Goal: Task Accomplishment & Management: Manage account settings

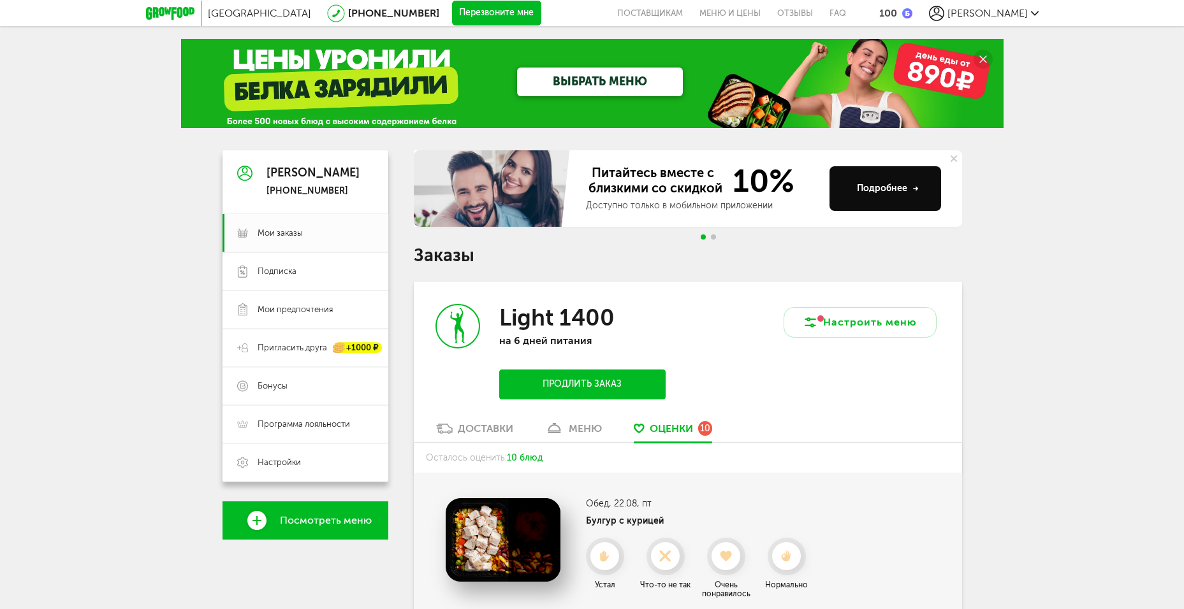
click at [360, 17] on link "[PHONE_NUMBER]" at bounding box center [393, 13] width 91 height 12
click at [956, 161] on icon at bounding box center [953, 159] width 6 height 6
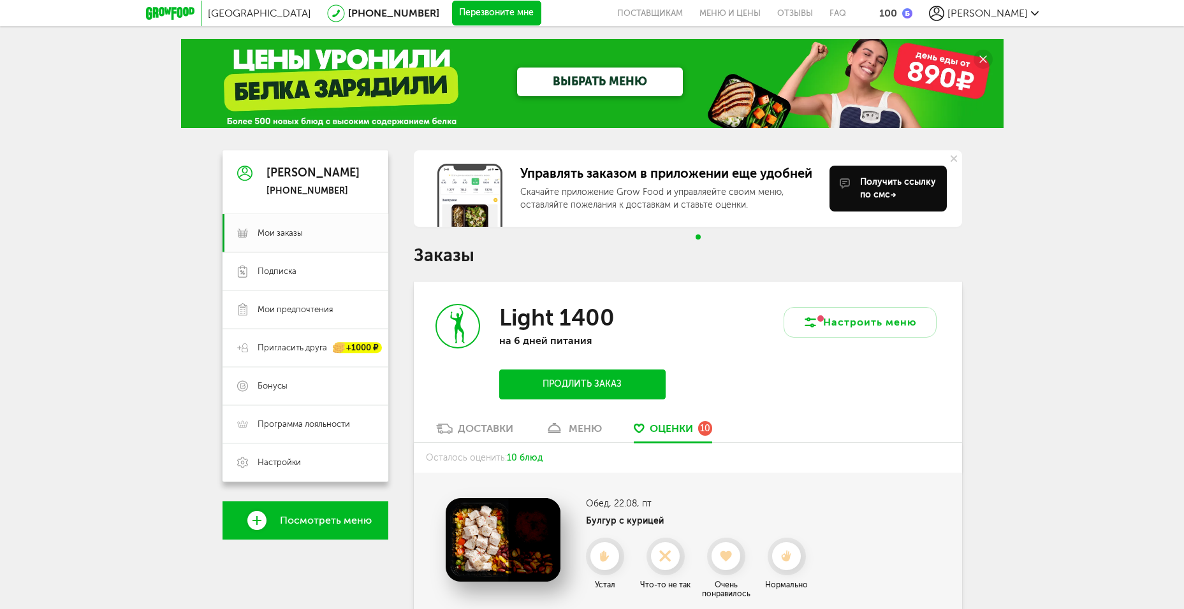
click at [954, 156] on icon at bounding box center [953, 159] width 6 height 6
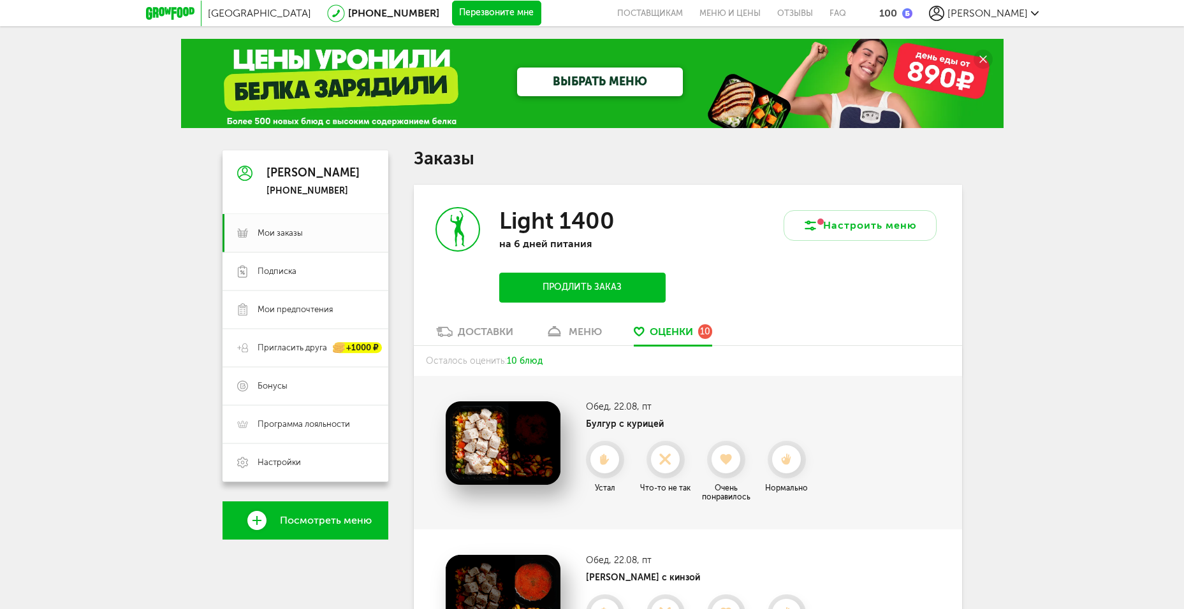
click at [593, 327] on div "меню" at bounding box center [585, 332] width 33 height 12
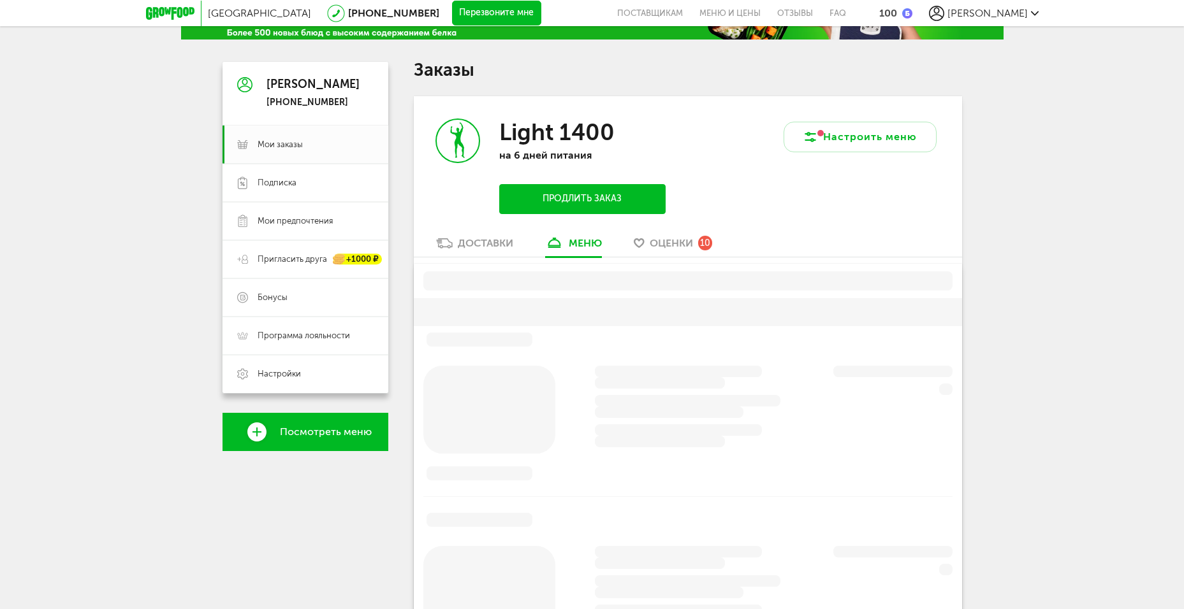
scroll to position [153, 0]
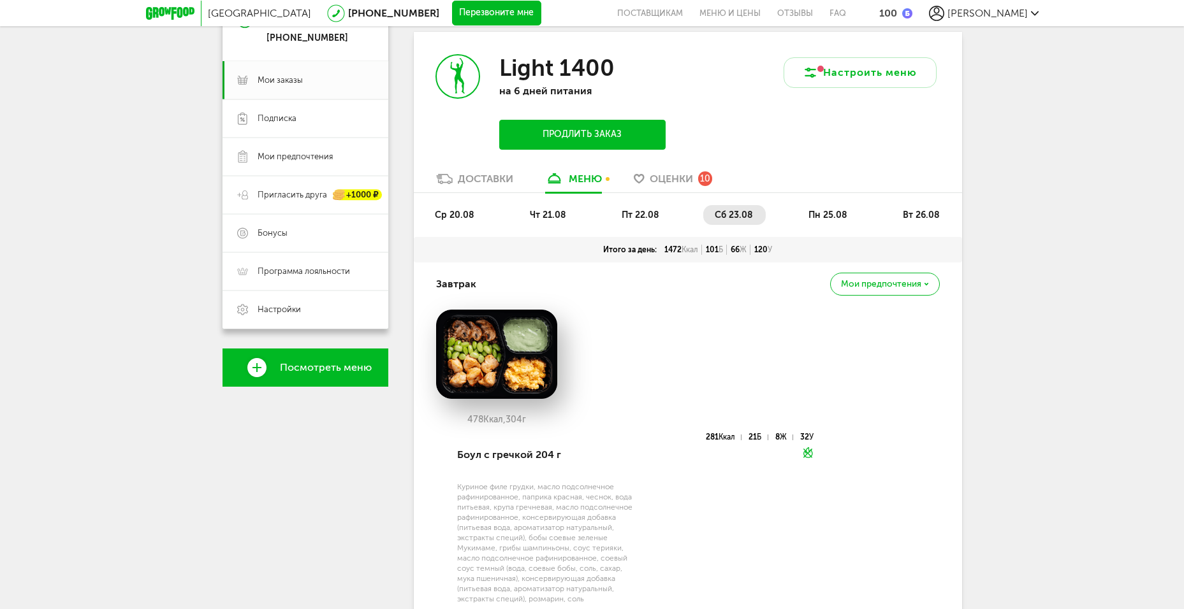
click at [493, 175] on div "Доставки" at bounding box center [485, 179] width 55 height 12
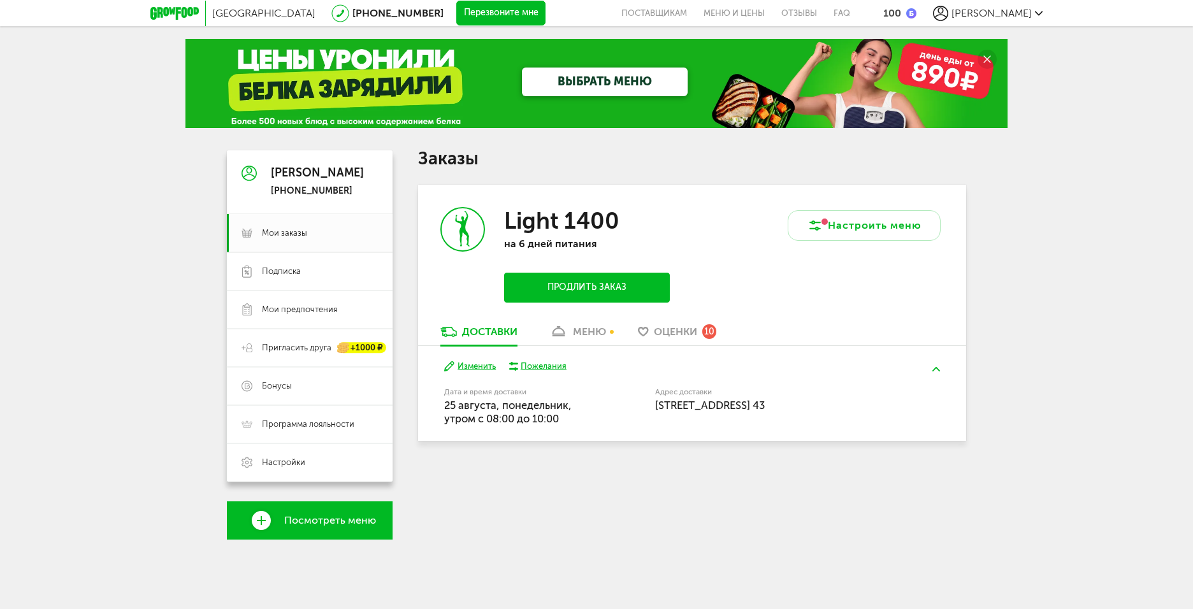
click at [684, 337] on span "Оценки" at bounding box center [675, 332] width 43 height 12
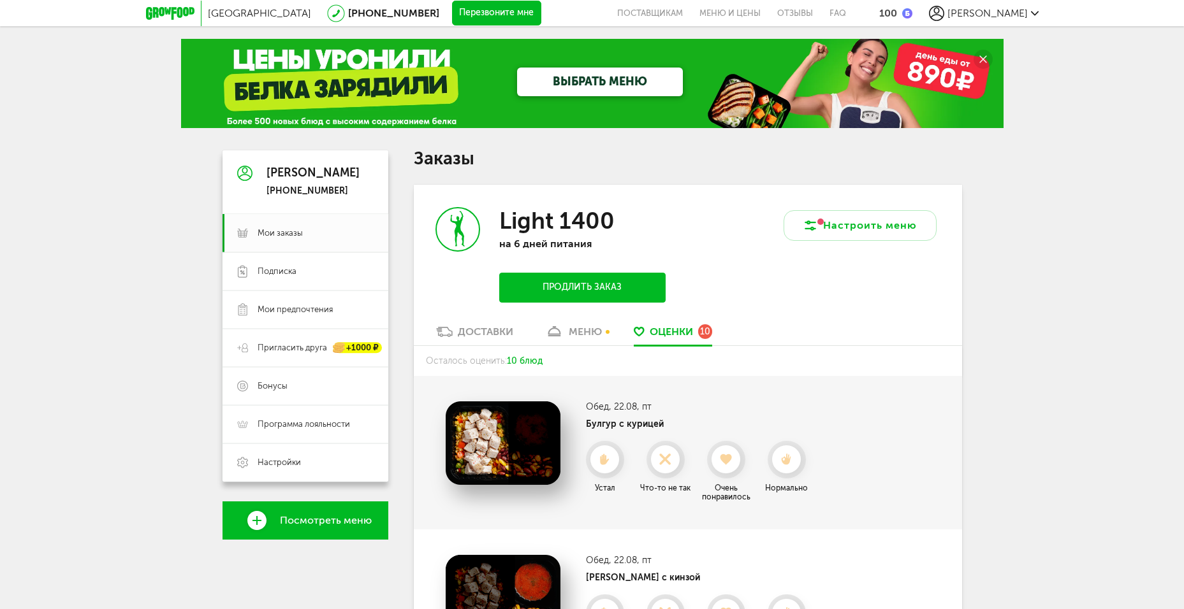
scroll to position [34, 0]
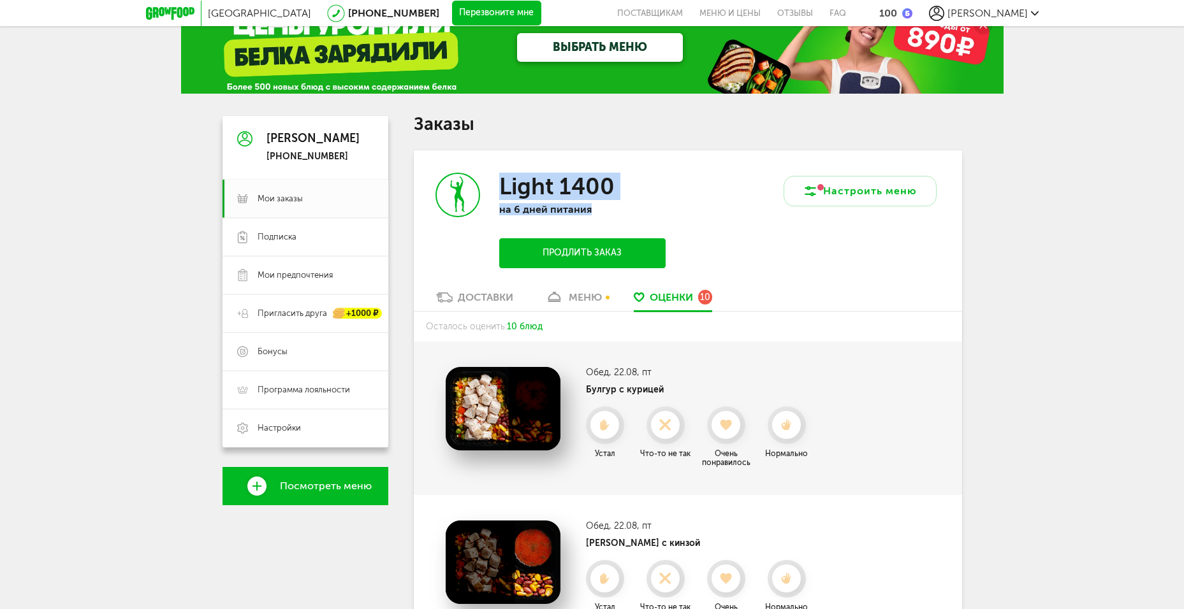
drag, startPoint x: 620, startPoint y: 212, endPoint x: 483, endPoint y: 169, distance: 144.3
click at [483, 169] on div "Light 1400 на 6 дней питания Продлить заказ" at bounding box center [551, 220] width 274 height 140
click at [678, 169] on div "Light 1400 на 6 дней питания Продлить заказ" at bounding box center [551, 220] width 274 height 140
drag, startPoint x: 660, startPoint y: 215, endPoint x: 522, endPoint y: 185, distance: 140.9
click at [522, 185] on div "Light 1400 на 6 дней питания Продлить заказ" at bounding box center [551, 220] width 274 height 140
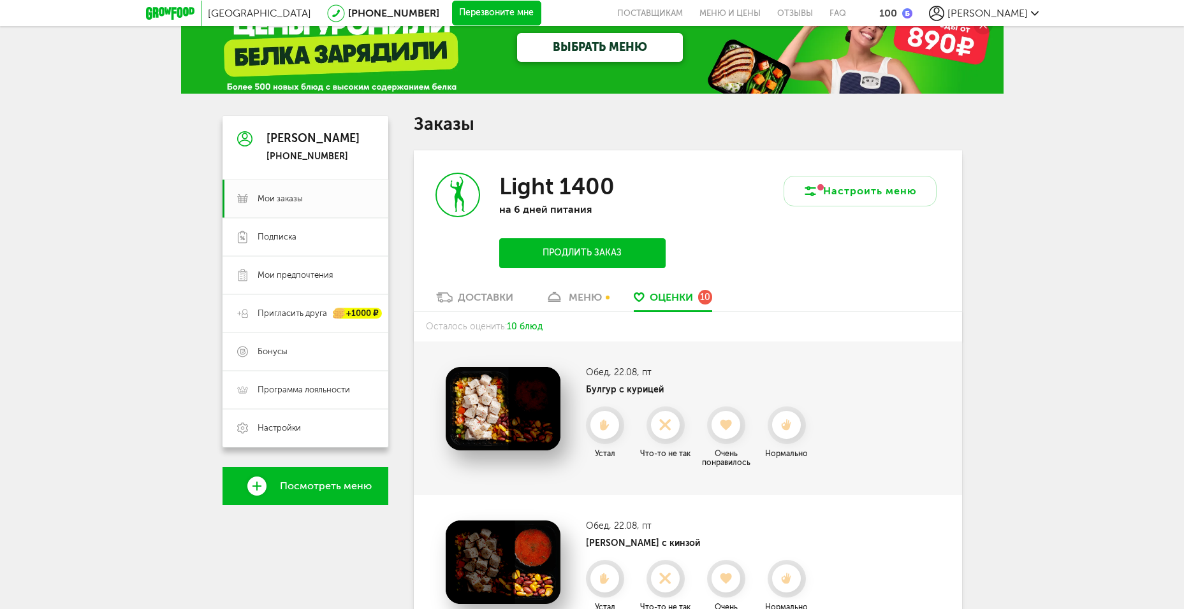
click at [695, 162] on div "Настроить меню" at bounding box center [825, 220] width 274 height 140
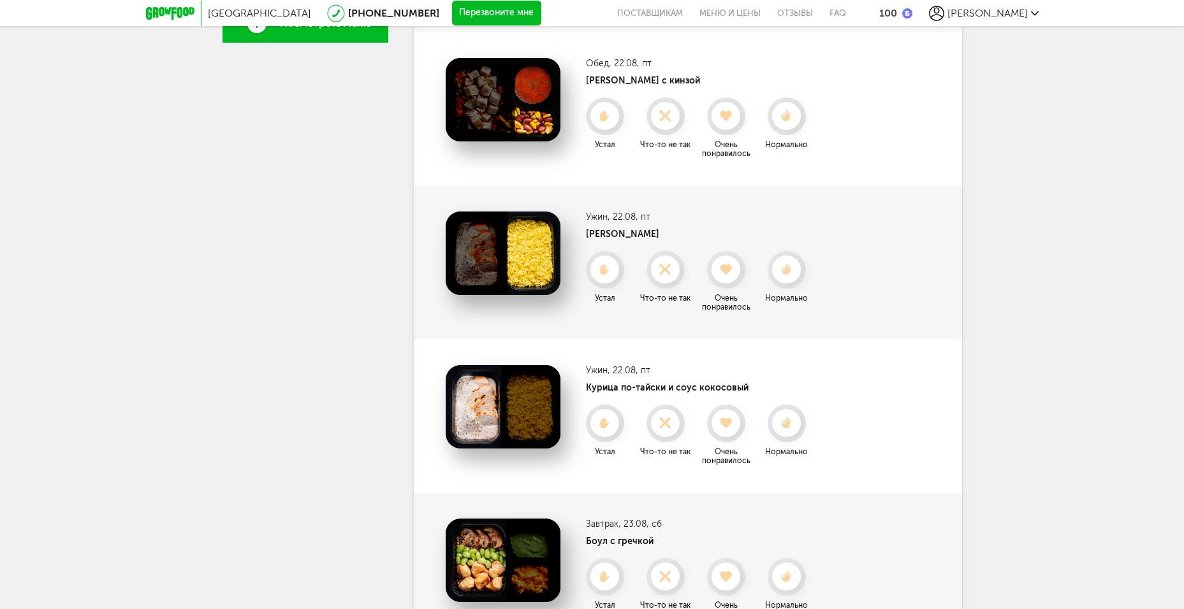
scroll to position [162, 0]
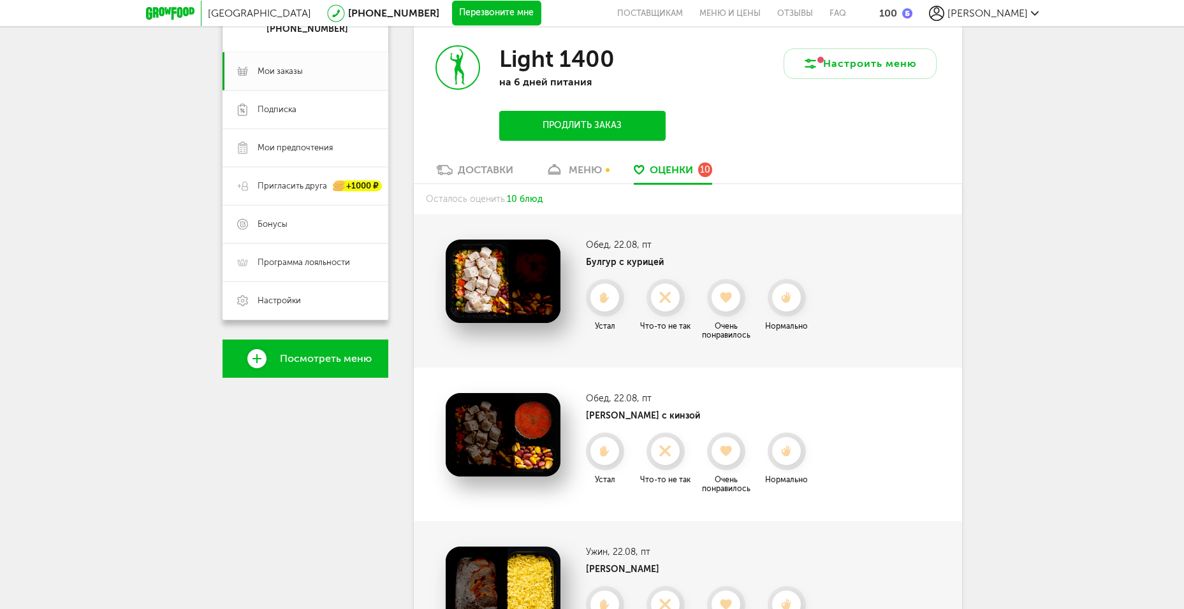
click at [474, 179] on link "Доставки" at bounding box center [475, 173] width 90 height 20
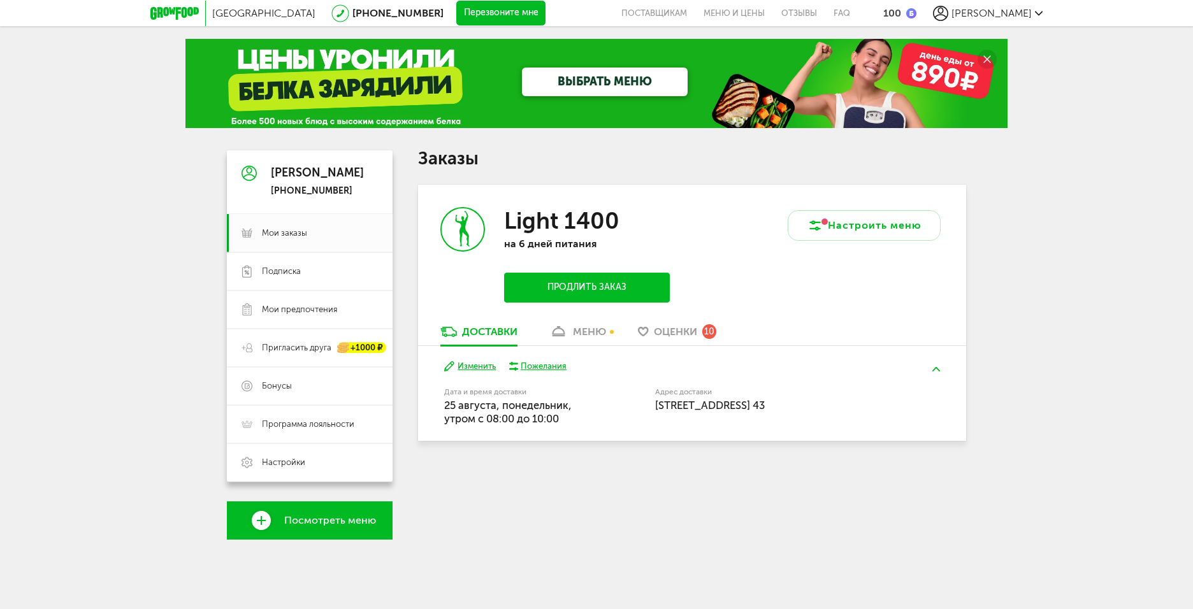
click at [286, 167] on div "[PERSON_NAME]" at bounding box center [317, 173] width 93 height 13
click at [280, 173] on div "[PERSON_NAME]" at bounding box center [317, 173] width 93 height 13
click at [246, 177] on icon at bounding box center [249, 174] width 15 height 96
click at [1001, 24] on div "[GEOGRAPHIC_DATA] [PHONE_NUMBER] Перезвоните мне поставщикам Меню и цены Отзывы…" at bounding box center [596, 13] width 892 height 26
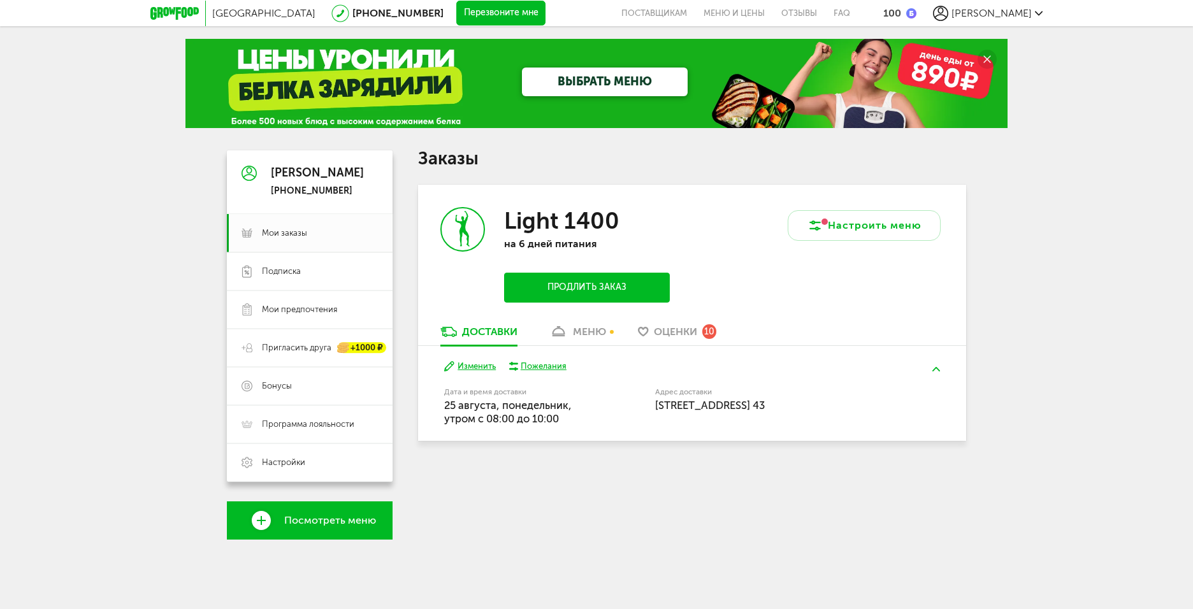
click at [993, 10] on span "[PERSON_NAME]" at bounding box center [992, 13] width 80 height 12
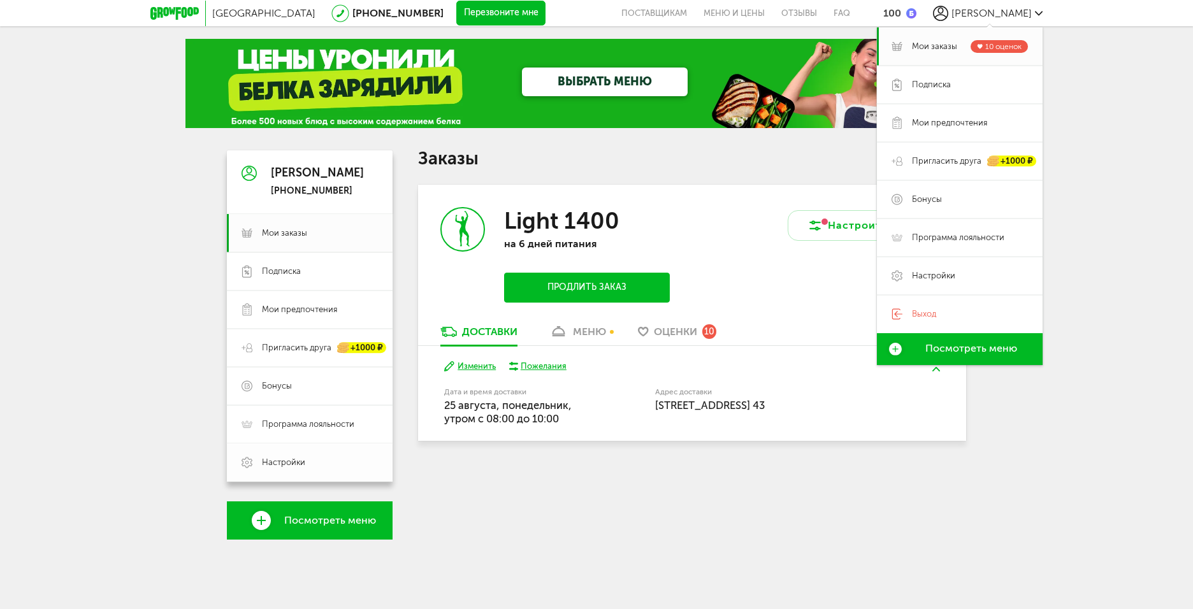
click at [276, 461] on span "Настройки" at bounding box center [283, 462] width 43 height 11
